Goal: Information Seeking & Learning: Learn about a topic

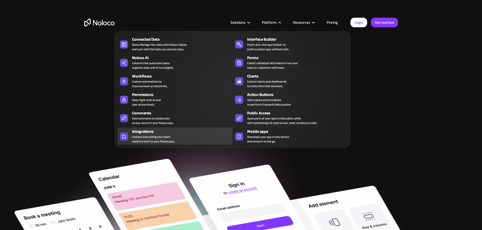
click at [147, 138] on div "Connect everything your team needs to work to your Noloco app." at bounding box center [153, 139] width 43 height 9
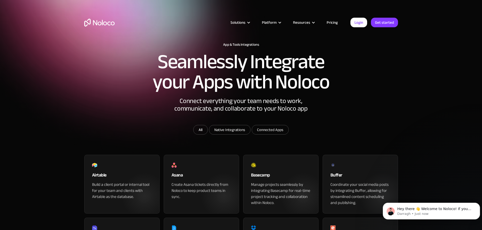
scroll to position [177, 0]
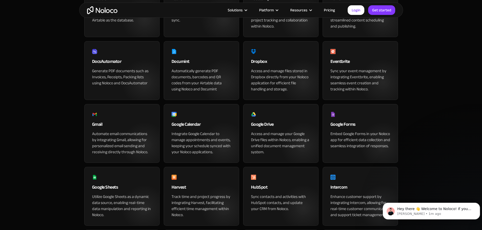
click at [425, 75] on section "App & Tools Integrations Seamlessly Integrate your Apps with Noloco Connect eve…" at bounding box center [241, 211] width 482 height 777
click at [477, 203] on icon "Dismiss notification" at bounding box center [478, 204] width 3 height 3
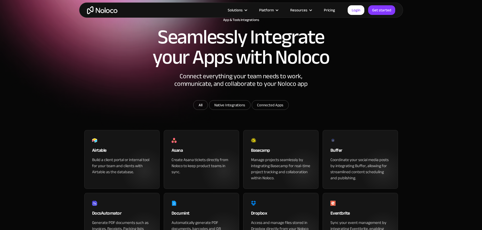
scroll to position [0, 0]
